Goal: Information Seeking & Learning: Find specific fact

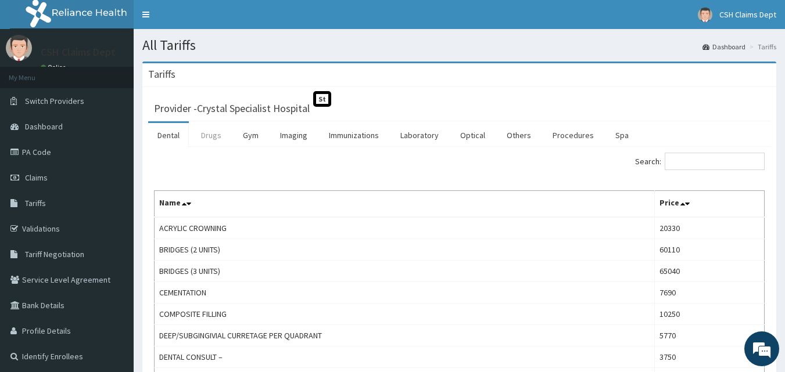
click at [210, 135] on link "Drugs" at bounding box center [211, 135] width 39 height 24
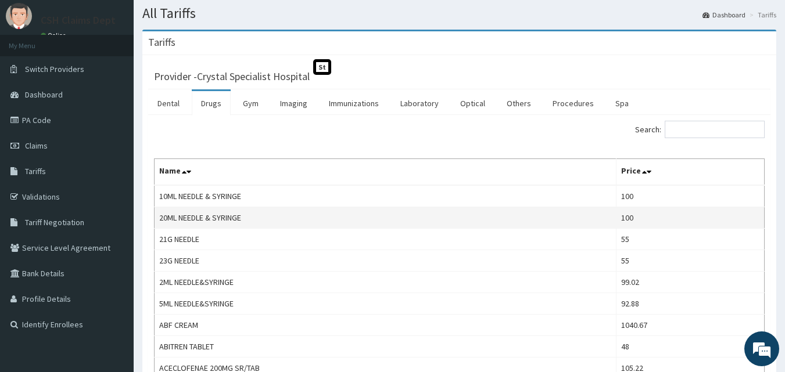
scroll to position [116, 0]
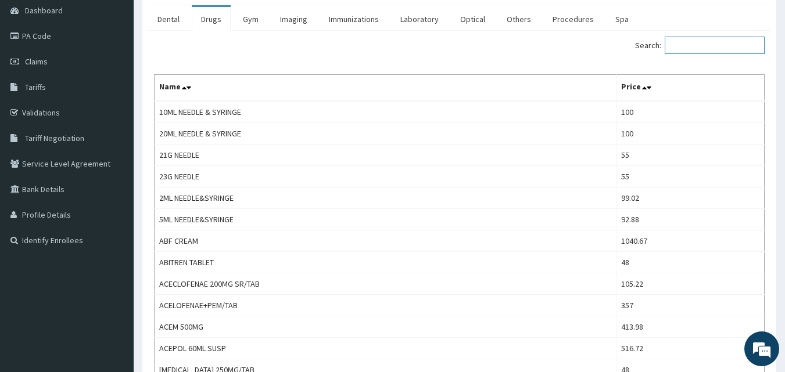
click at [706, 49] on input "Search:" at bounding box center [714, 45] width 100 height 17
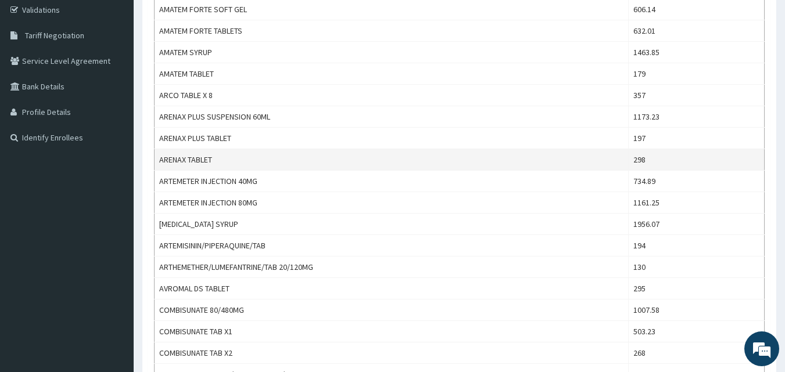
scroll to position [232, 0]
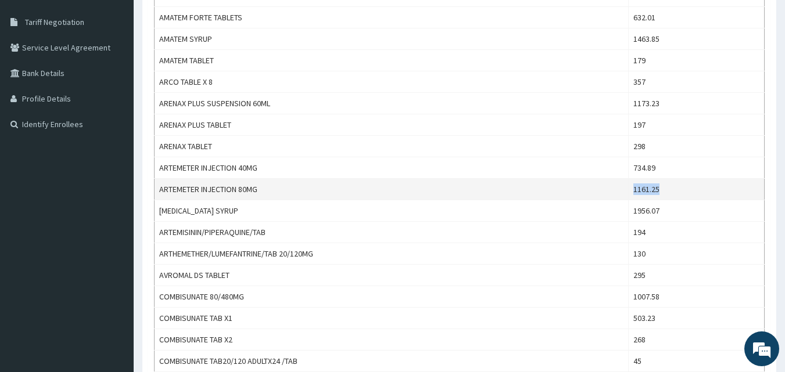
copy tr "1161.25"
drag, startPoint x: 690, startPoint y: 190, endPoint x: 610, endPoint y: 197, distance: 81.0
click at [618, 192] on tr "ARTEMETER INJECTION 80MG 1161.25" at bounding box center [459, 189] width 610 height 21
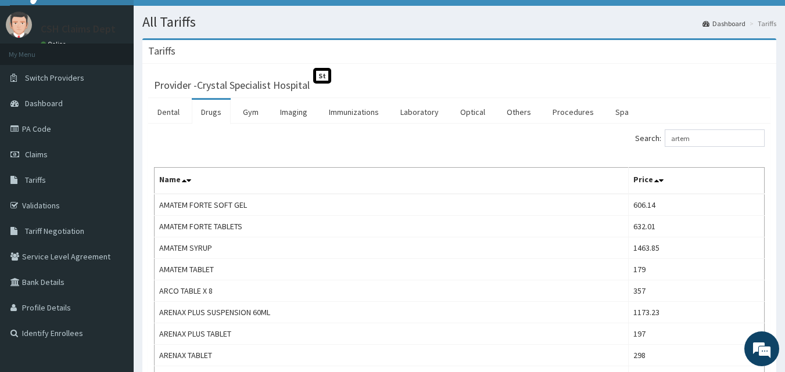
scroll to position [0, 0]
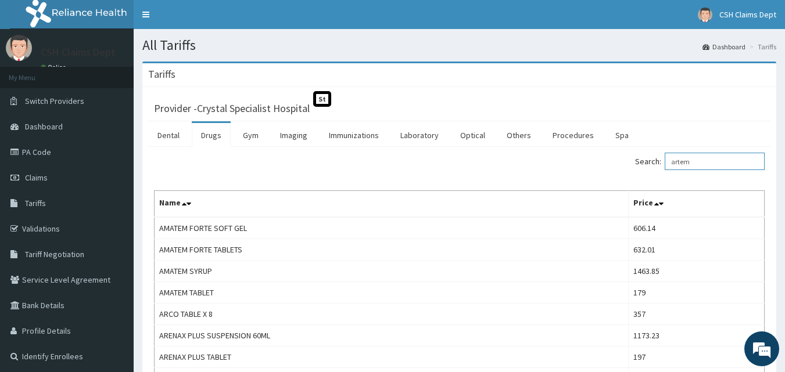
drag, startPoint x: 708, startPoint y: 161, endPoint x: 603, endPoint y: 160, distance: 105.1
click at [609, 161] on div "Search: artem" at bounding box center [616, 163] width 297 height 20
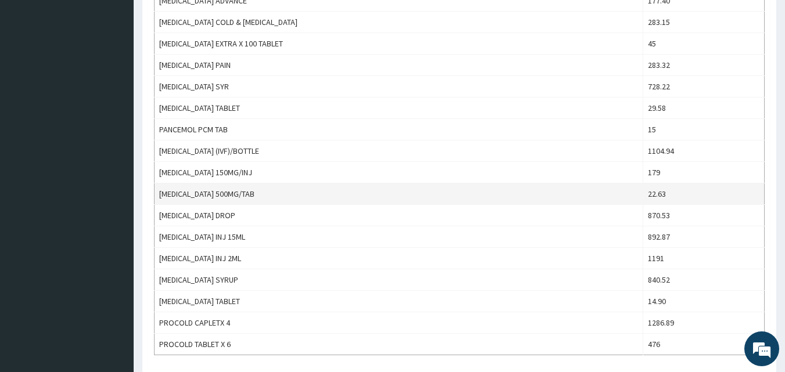
scroll to position [813, 0]
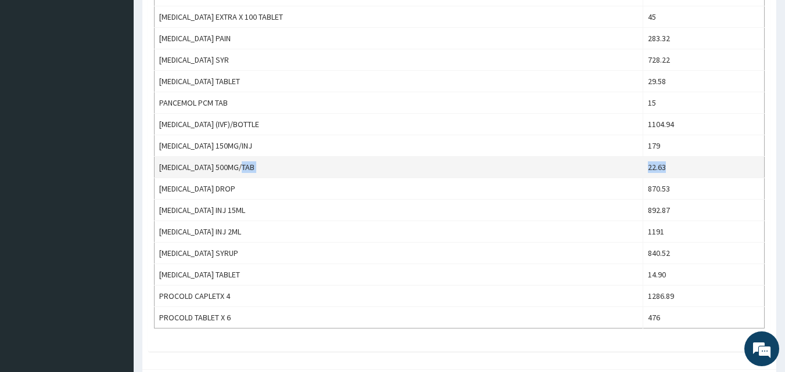
copy tr "22.63"
drag, startPoint x: 674, startPoint y: 167, endPoint x: 628, endPoint y: 167, distance: 45.9
click at [628, 167] on tr "[MEDICAL_DATA] 500MG/TAB 22.63" at bounding box center [459, 167] width 610 height 21
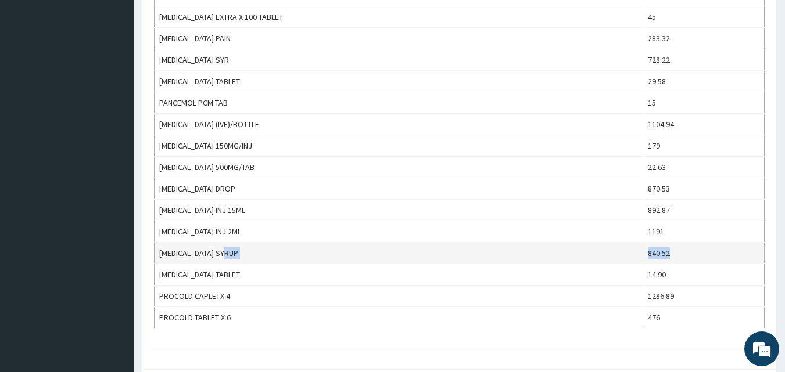
copy tr "840.52"
drag, startPoint x: 665, startPoint y: 248, endPoint x: 619, endPoint y: 256, distance: 46.6
click at [619, 256] on tr "[MEDICAL_DATA] SYRUP 840.52" at bounding box center [459, 253] width 610 height 21
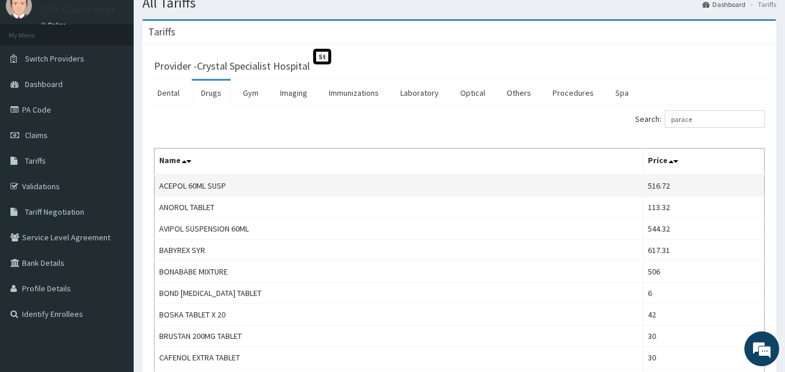
scroll to position [0, 0]
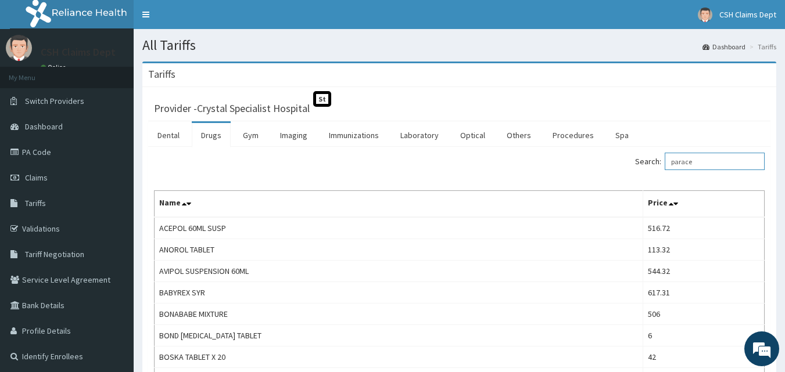
drag, startPoint x: 719, startPoint y: 161, endPoint x: 634, endPoint y: 168, distance: 85.1
click at [636, 168] on div "Search: parace" at bounding box center [616, 163] width 297 height 20
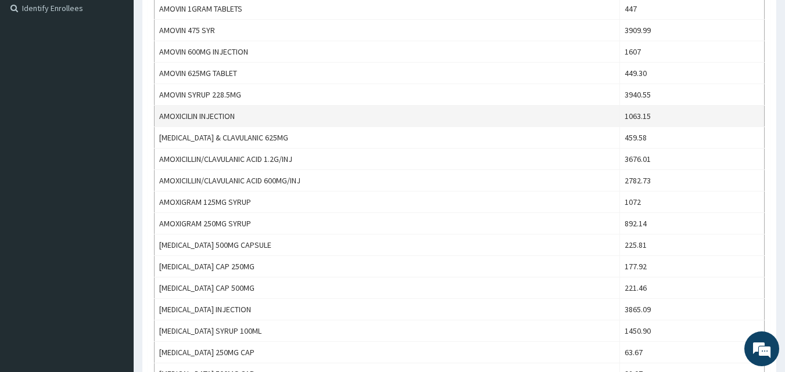
scroll to position [465, 0]
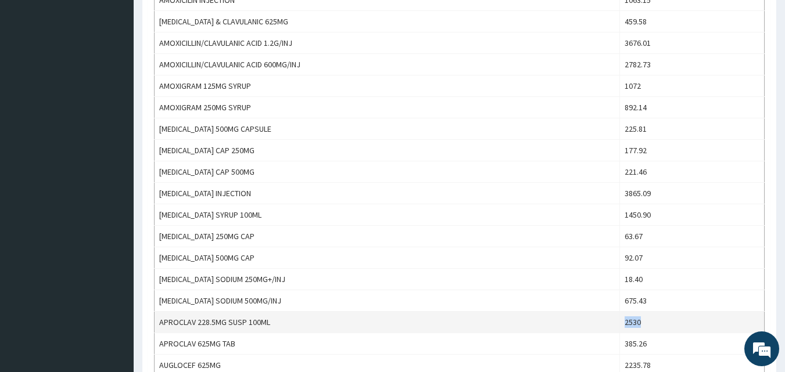
copy tr "2530"
drag, startPoint x: 658, startPoint y: 322, endPoint x: 616, endPoint y: 318, distance: 42.6
click at [616, 318] on tr "APROCLAV 228.5MG SUSP 100ML 2530" at bounding box center [459, 322] width 610 height 21
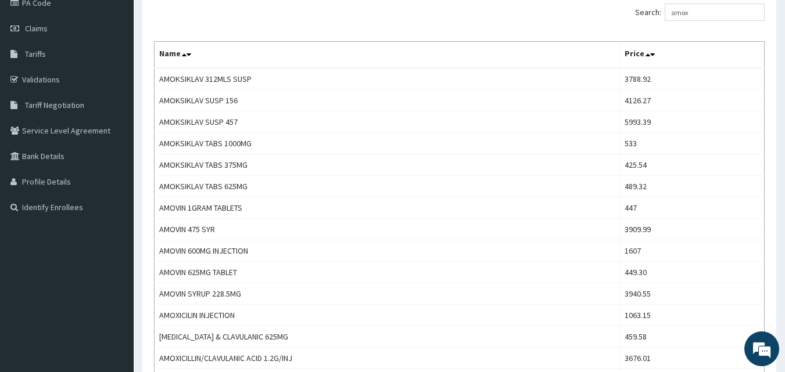
scroll to position [0, 0]
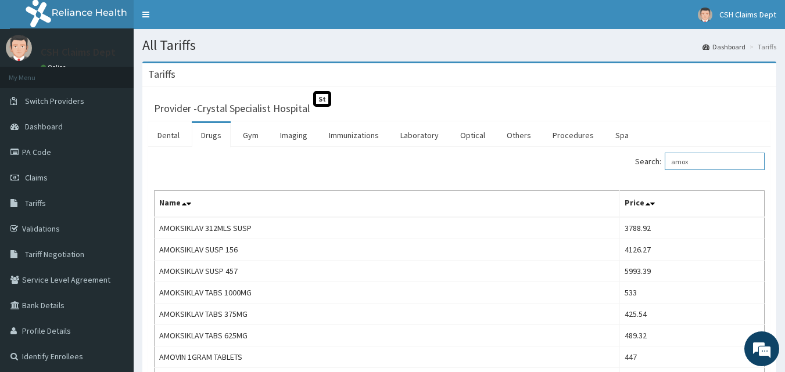
drag, startPoint x: 715, startPoint y: 160, endPoint x: 574, endPoint y: 159, distance: 141.7
click at [574, 159] on div "Search: amox" at bounding box center [616, 163] width 297 height 20
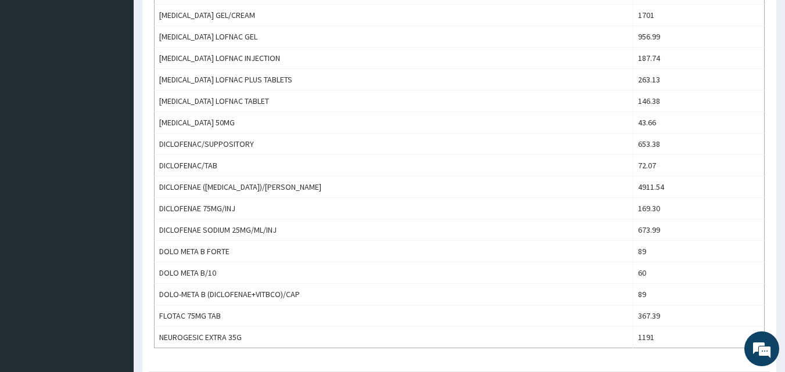
scroll to position [348, 0]
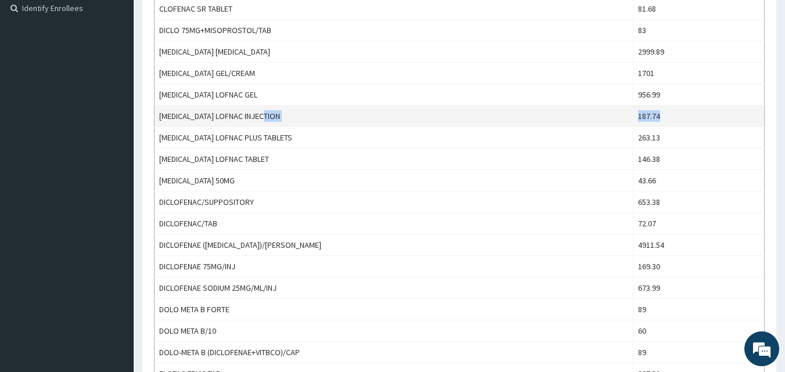
drag, startPoint x: 667, startPoint y: 110, endPoint x: 614, endPoint y: 114, distance: 52.4
click at [614, 114] on tr "[MEDICAL_DATA] LOFNAC INJECTION 187.74" at bounding box center [459, 116] width 610 height 21
copy tr "187.74"
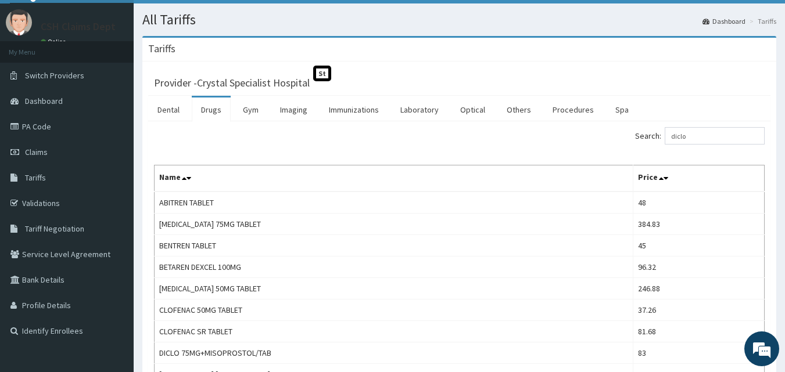
scroll to position [0, 0]
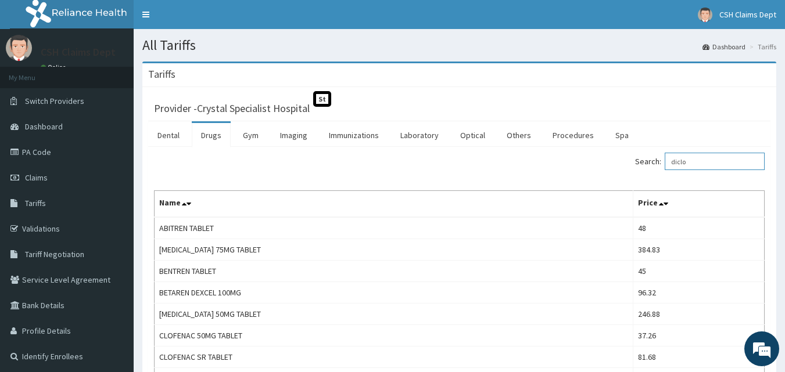
drag, startPoint x: 710, startPoint y: 168, endPoint x: 636, endPoint y: 152, distance: 75.4
click at [637, 154] on div "Search: diclo" at bounding box center [616, 163] width 297 height 20
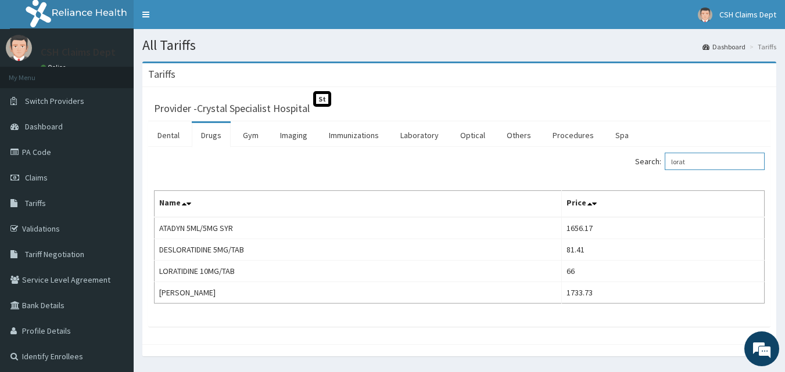
type input "lorat"
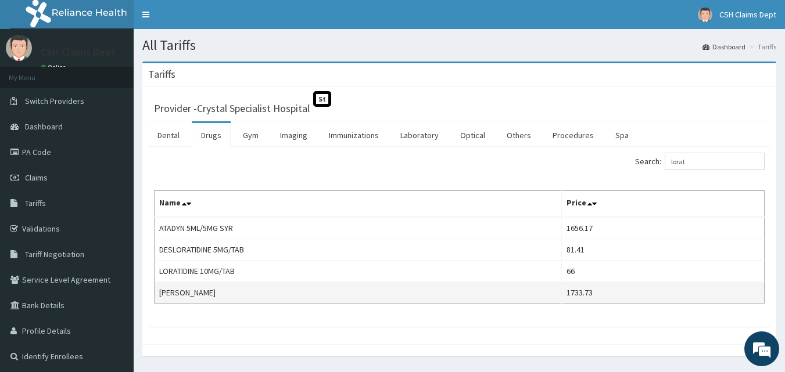
copy tr "1733.73"
drag, startPoint x: 578, startPoint y: 293, endPoint x: 560, endPoint y: 294, distance: 18.6
click at [560, 294] on tr "[PERSON_NAME] 1733.73" at bounding box center [459, 292] width 610 height 21
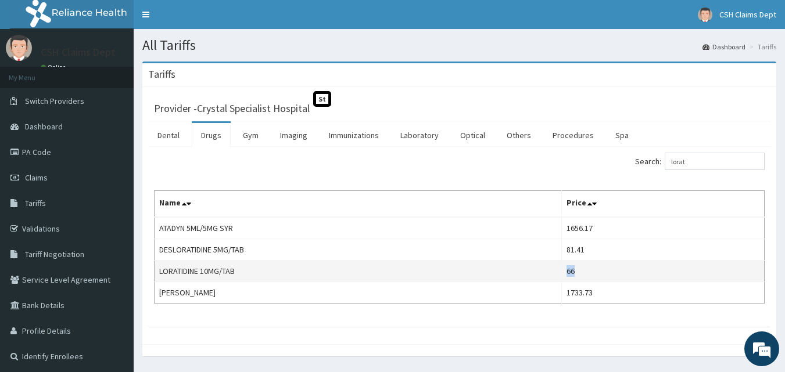
copy td "66"
drag, startPoint x: 596, startPoint y: 278, endPoint x: 571, endPoint y: 274, distance: 25.3
click at [571, 274] on td "66" at bounding box center [663, 271] width 203 height 21
